Goal: Navigation & Orientation: Find specific page/section

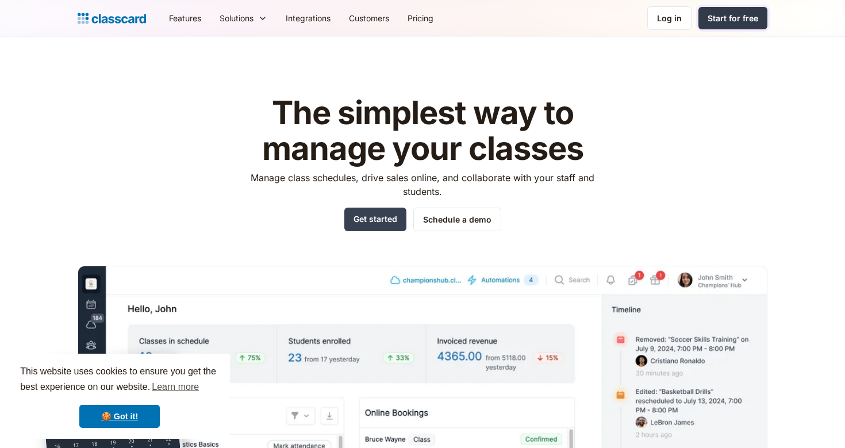
click at [727, 18] on div "Start for free" at bounding box center [733, 18] width 51 height 12
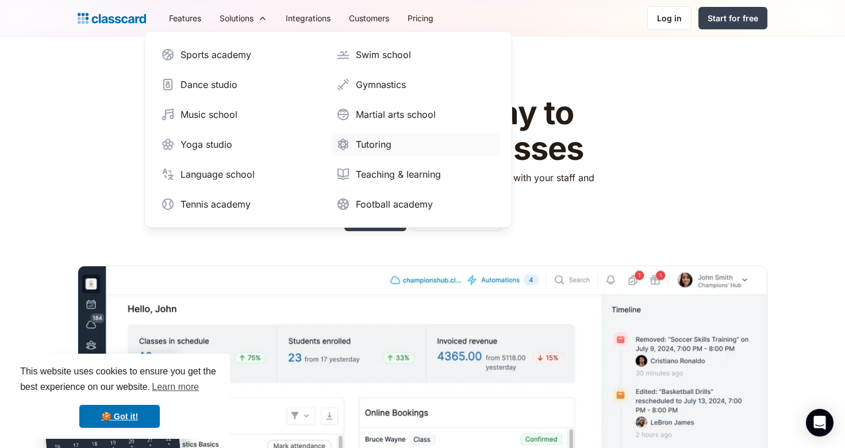
click at [356, 141] on div "Tutoring" at bounding box center [374, 144] width 36 height 14
